Goal: Information Seeking & Learning: Learn about a topic

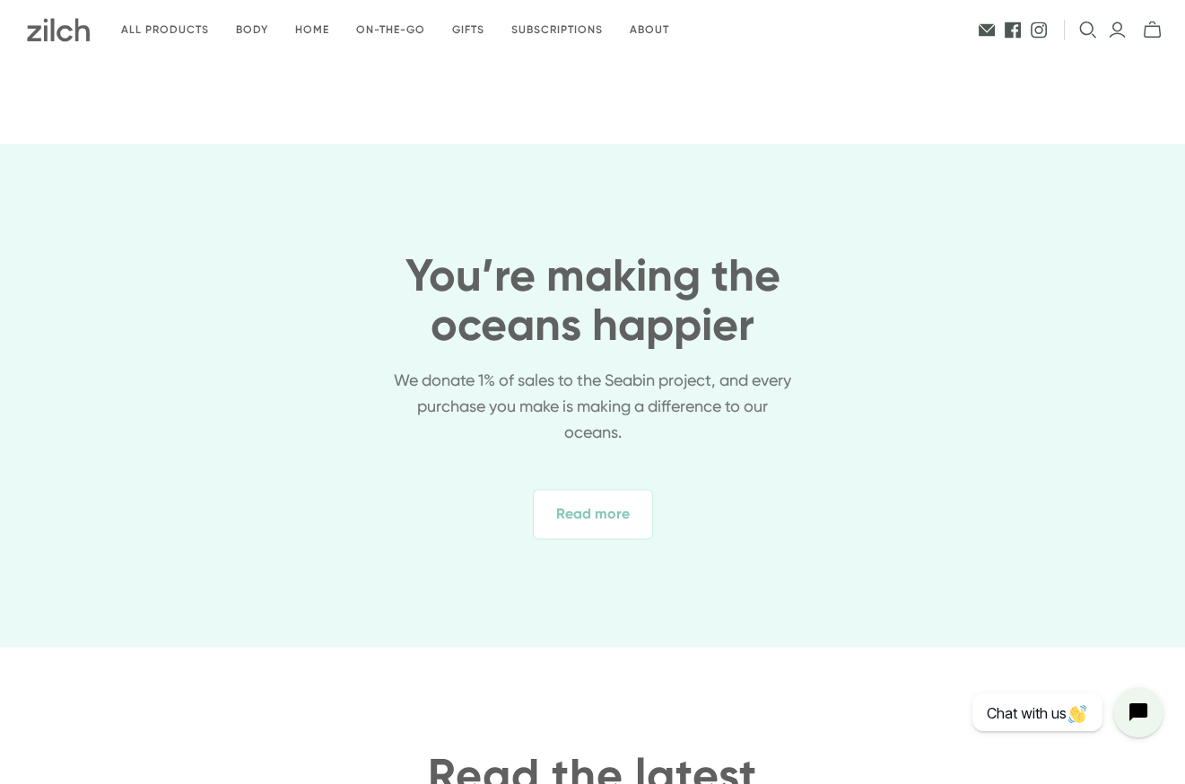
scroll to position [5904, 0]
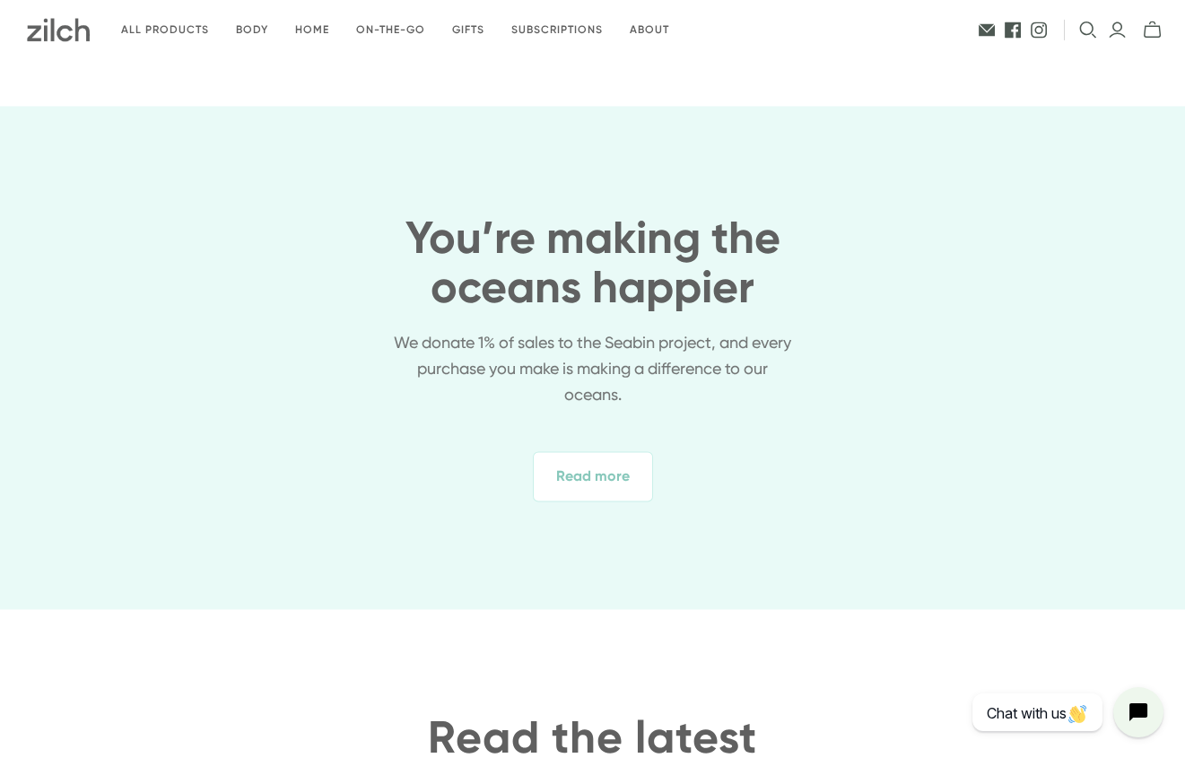
click at [610, 468] on span "Read more" at bounding box center [593, 476] width 120 height 50
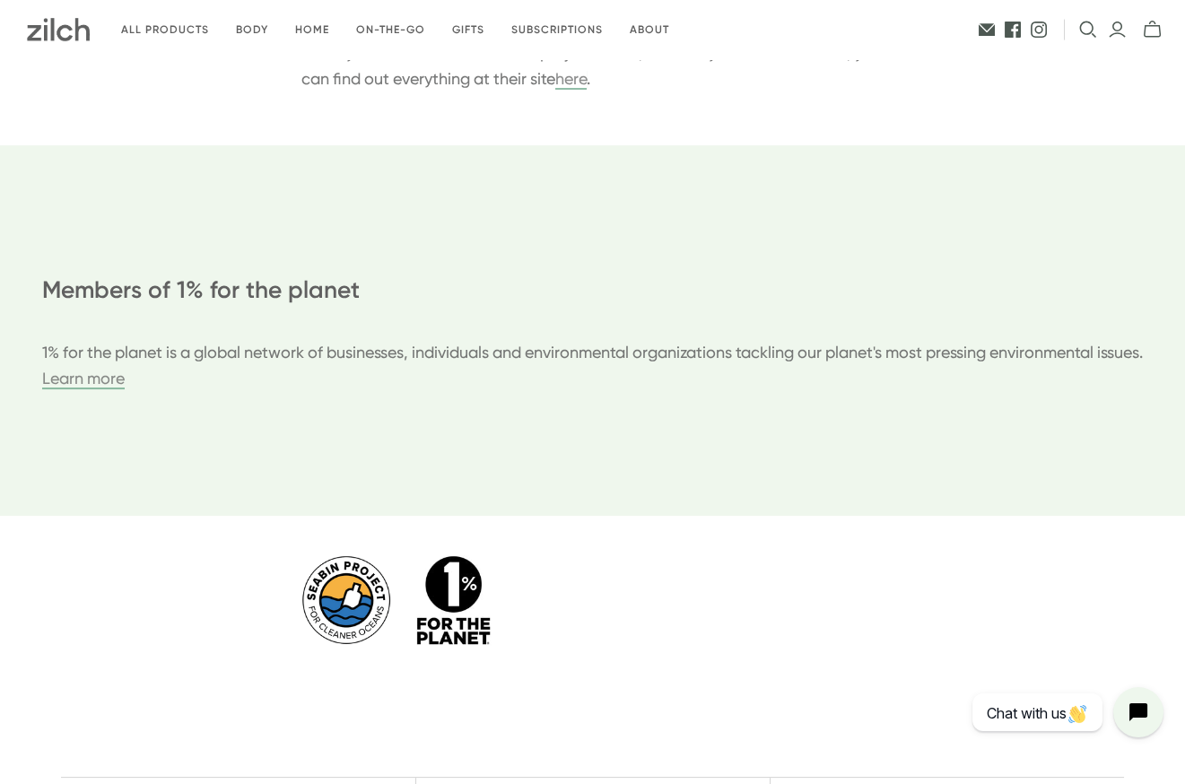
scroll to position [786, 0]
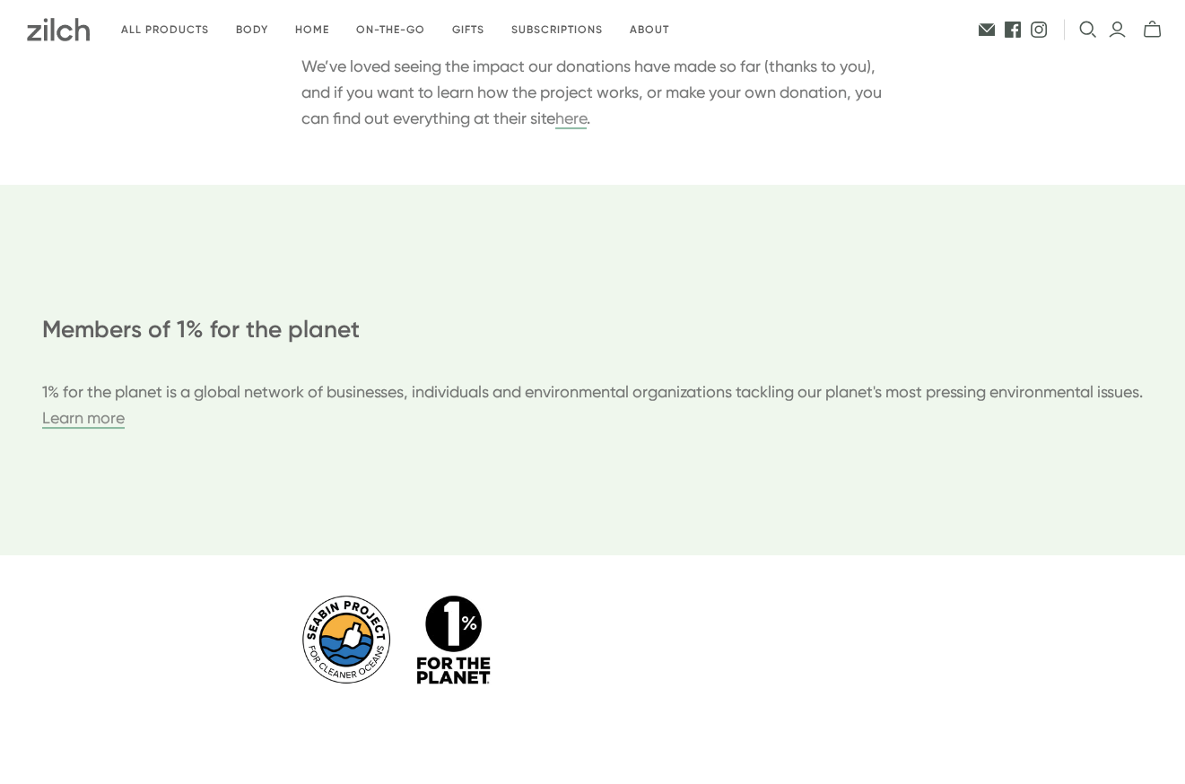
scroll to position [760, 0]
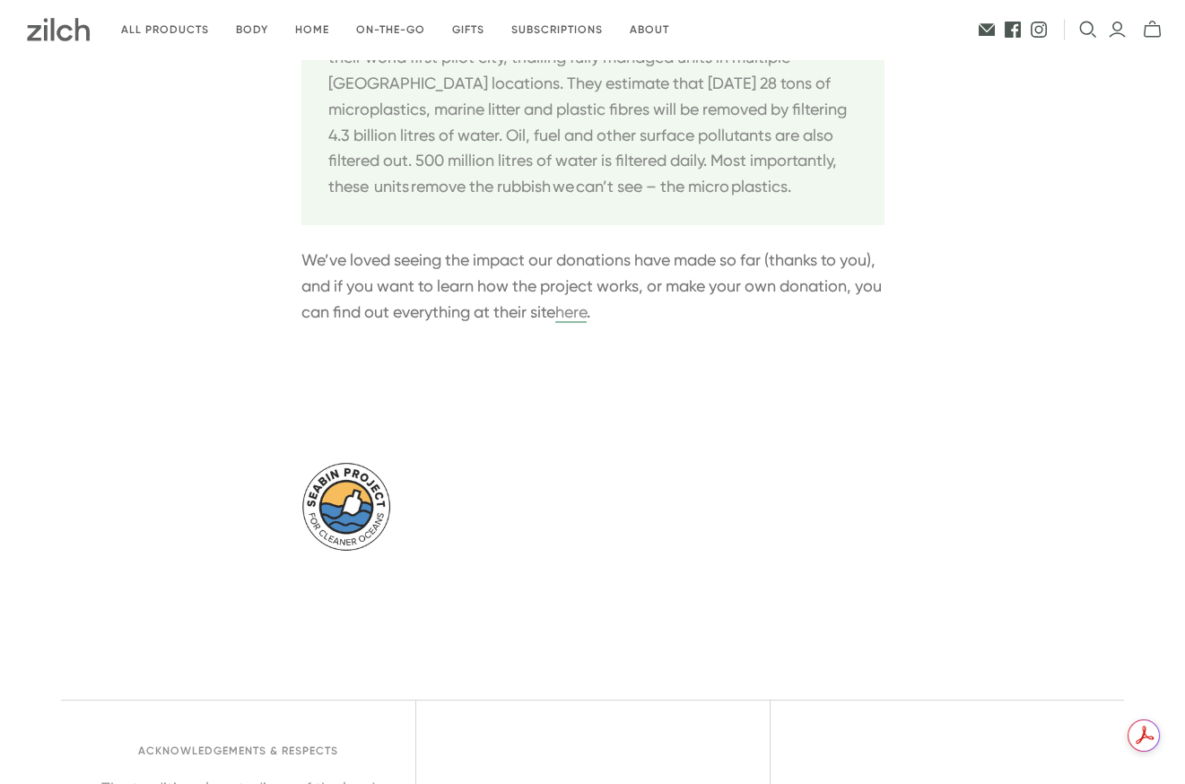
scroll to position [565, 0]
